Goal: Use online tool/utility: Utilize a website feature to perform a specific function

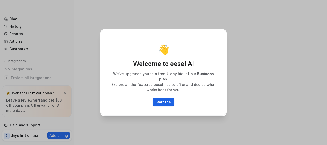
click at [165, 99] on p "Start trial" at bounding box center [163, 101] width 16 height 5
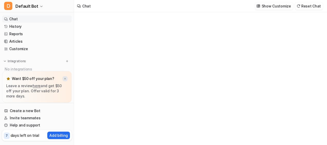
click at [65, 78] on img at bounding box center [64, 78] width 3 height 3
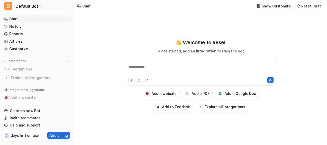
type textarea "**********"
click at [204, 93] on h3 "Add a PDF" at bounding box center [200, 93] width 18 height 5
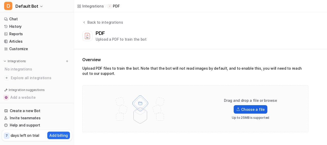
click at [253, 109] on label "Choose a file" at bounding box center [250, 109] width 33 height 8
click at [0, 0] on input "Choose a file" at bounding box center [0, 0] width 0 height 0
click at [243, 109] on label "Choose a file" at bounding box center [250, 109] width 33 height 8
click at [0, 0] on input "Choose a file" at bounding box center [0, 0] width 0 height 0
click at [51, 92] on div "1 task completed" at bounding box center [37, 94] width 69 height 10
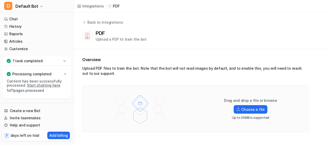
click at [51, 84] on link "Start chatting here" at bounding box center [43, 85] width 33 height 4
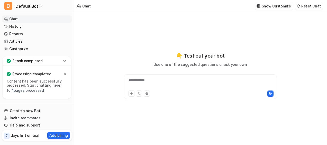
click at [173, 80] on div "**********" at bounding box center [200, 84] width 151 height 12
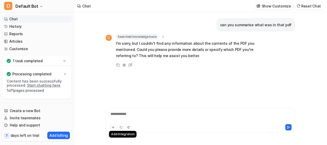
click at [113, 129] on icon at bounding box center [113, 127] width 4 height 4
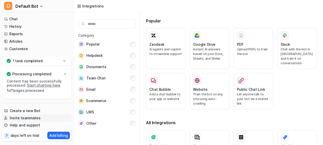
scroll to position [2, 0]
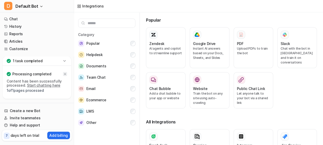
click at [66, 73] on icon at bounding box center [65, 74] width 2 height 2
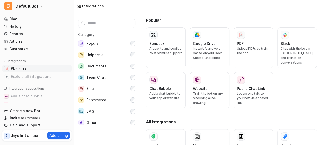
click at [28, 69] on link "PDF Files" at bounding box center [37, 68] width 70 height 7
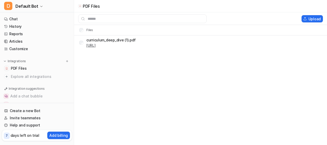
click at [96, 45] on link "[URL]" at bounding box center [90, 45] width 9 height 4
click at [318, 19] on button "Upload" at bounding box center [311, 18] width 21 height 7
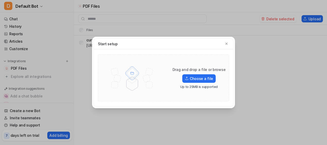
click at [230, 44] on div "Start setup" at bounding box center [163, 44] width 139 height 11
click at [259, 84] on div "Start setup Drag and drop a file or browse Choose a file Up to 25MB is supported" at bounding box center [163, 72] width 327 height 145
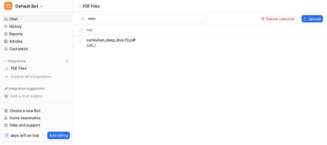
click at [22, 20] on link "Chat" at bounding box center [37, 18] width 70 height 7
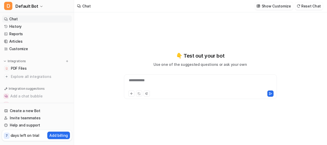
click at [156, 84] on div "**********" at bounding box center [200, 84] width 151 height 12
click at [28, 68] on link "PDF Files" at bounding box center [37, 68] width 70 height 7
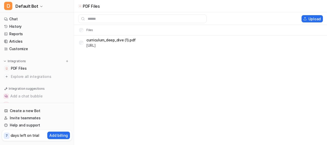
click at [132, 40] on p "curriculum_deep_dive (1).pdf" at bounding box center [110, 39] width 49 height 5
click at [16, 18] on link "Chat" at bounding box center [37, 18] width 70 height 7
